Goal: Transaction & Acquisition: Purchase product/service

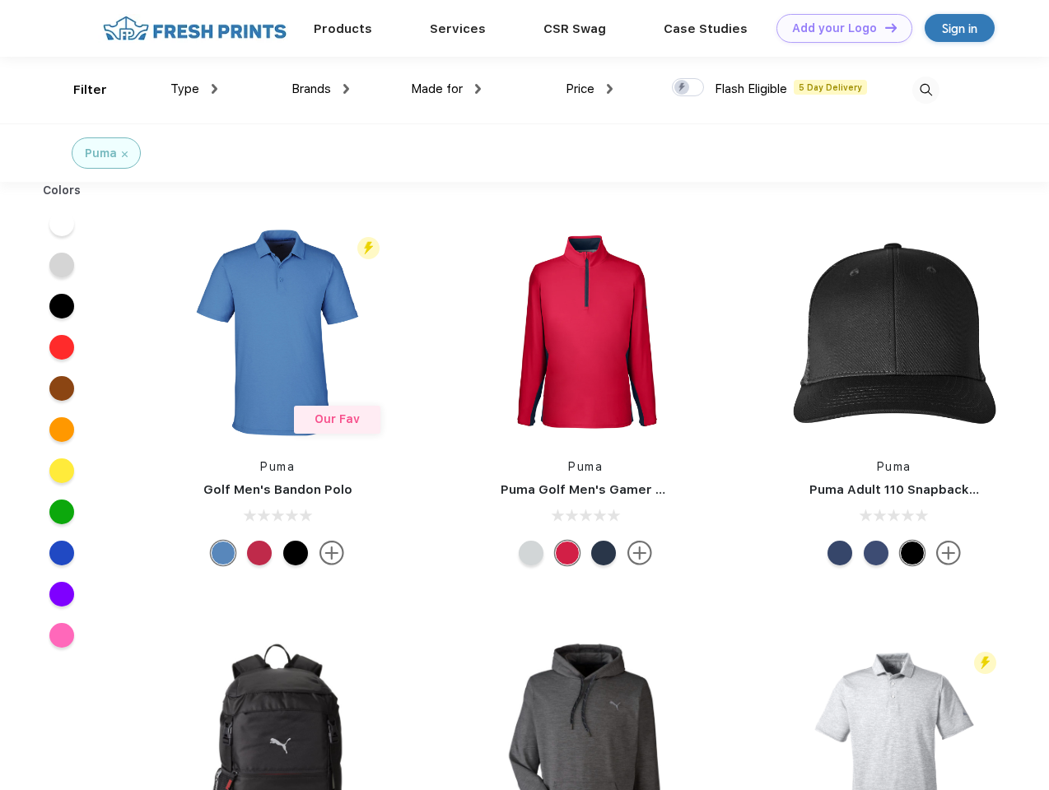
click at [838, 28] on link "Add your Logo Design Tool" at bounding box center [844, 28] width 136 height 29
click at [0, 0] on div "Design Tool" at bounding box center [0, 0] width 0 height 0
click at [883, 27] on link "Add your Logo Design Tool" at bounding box center [844, 28] width 136 height 29
click at [79, 90] on div "Filter" at bounding box center [90, 90] width 34 height 19
click at [194, 89] on span "Type" at bounding box center [184, 88] width 29 height 15
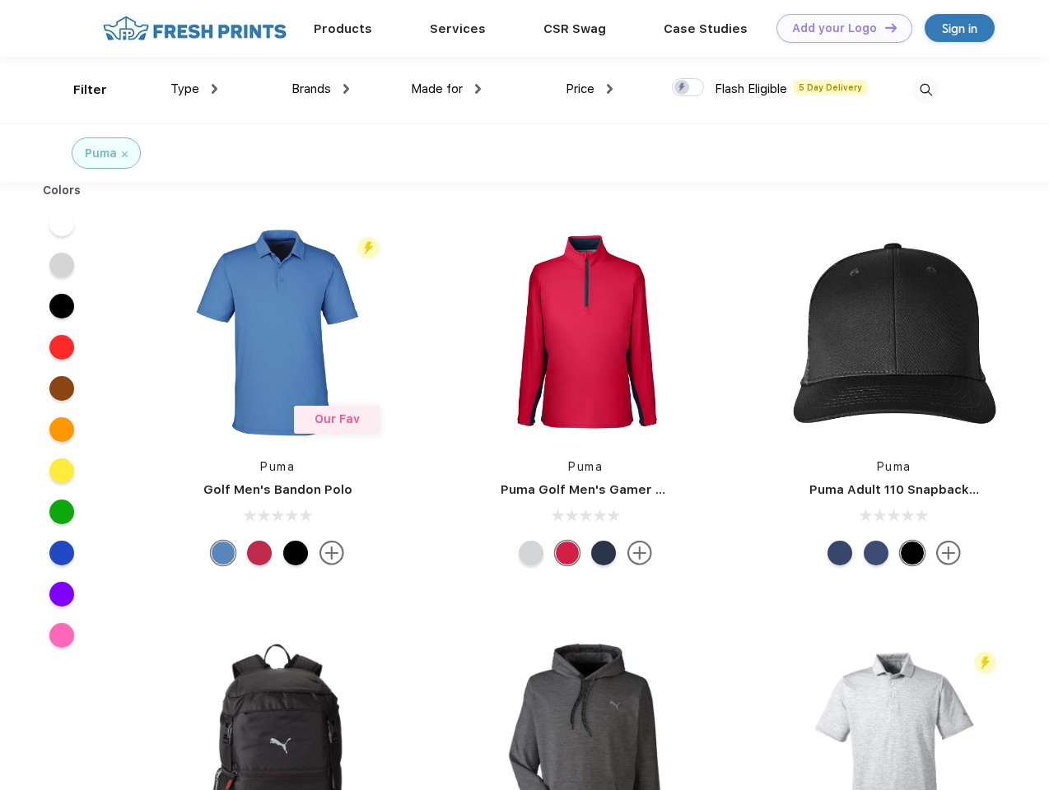
click at [320, 89] on span "Brands" at bounding box center [311, 88] width 40 height 15
click at [446, 89] on span "Made for" at bounding box center [437, 88] width 52 height 15
click at [589, 89] on span "Price" at bounding box center [580, 88] width 29 height 15
click at [688, 88] on div at bounding box center [688, 87] width 32 height 18
click at [682, 88] on input "checkbox" at bounding box center [677, 82] width 11 height 11
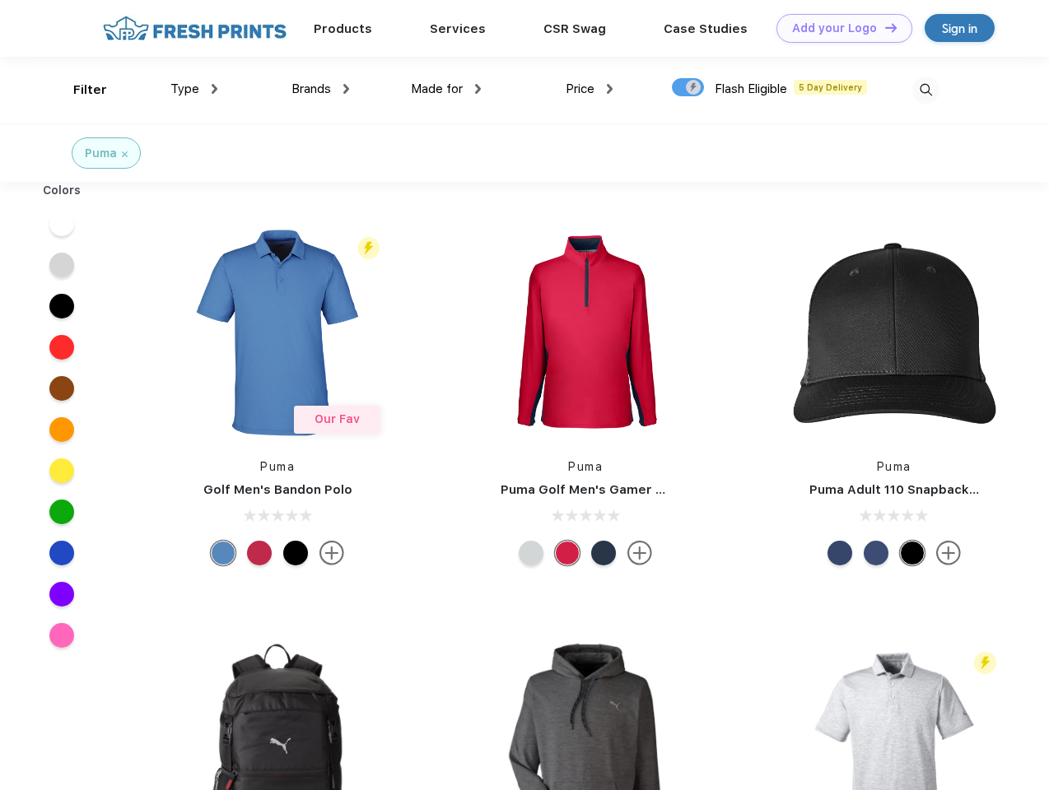
click at [925, 90] on img at bounding box center [925, 90] width 27 height 27
